Goal: Find specific page/section: Find specific page/section

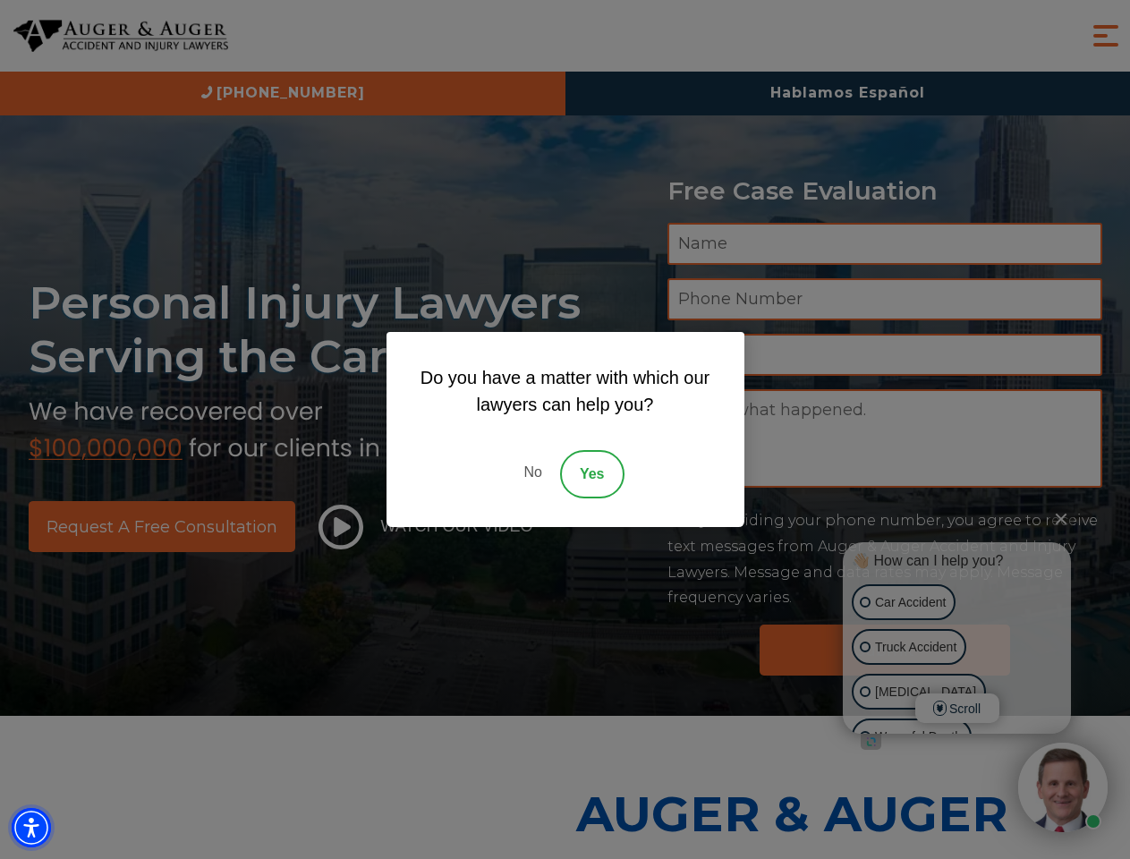
click at [31, 827] on img "Accessibility Menu" at bounding box center [31, 827] width 39 height 39
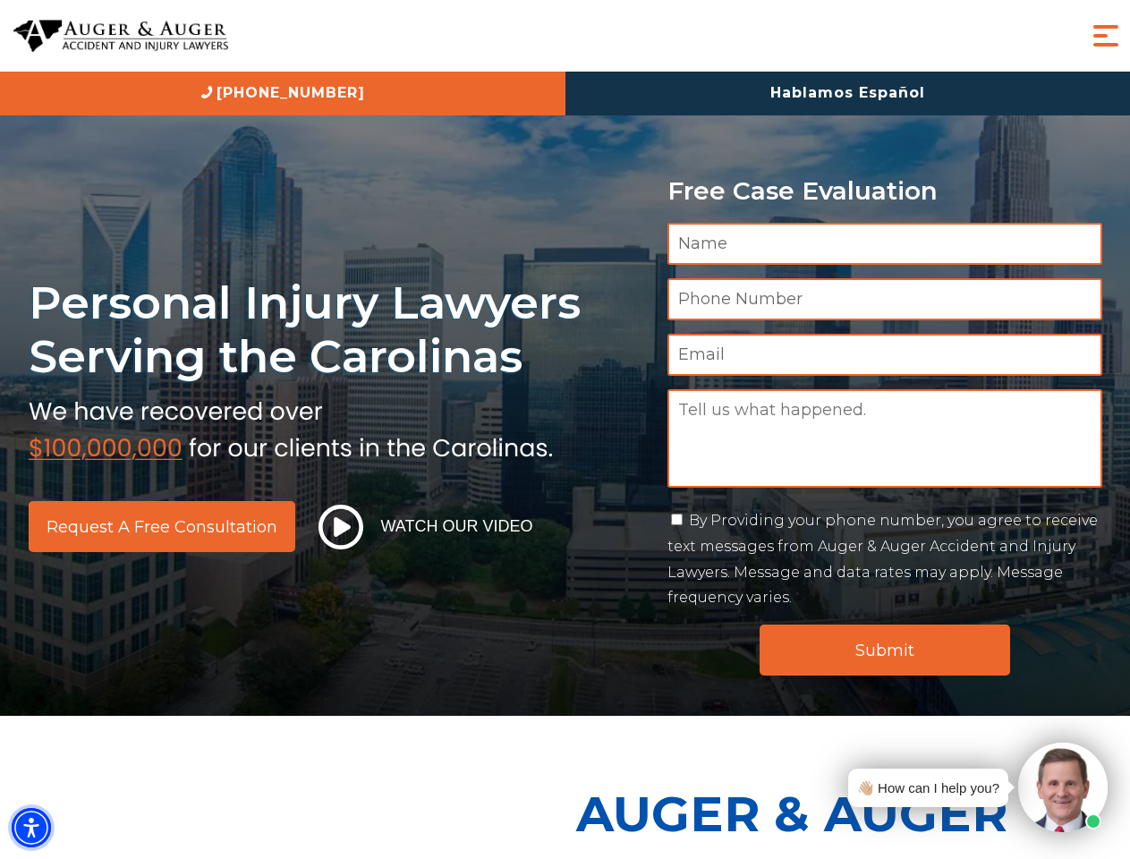
click at [31, 827] on img "Accessibility Menu" at bounding box center [31, 827] width 39 height 39
